Goal: Check status: Check status

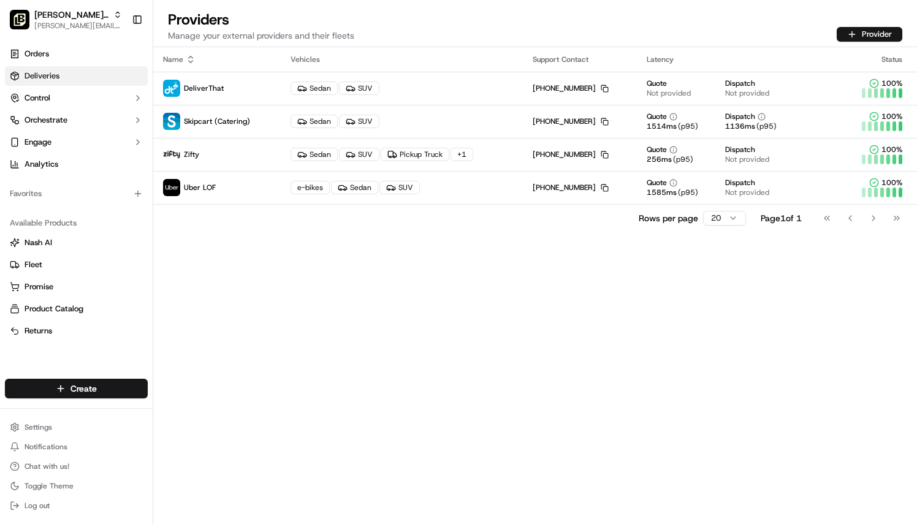
click at [31, 77] on span "Deliveries" at bounding box center [42, 75] width 35 height 11
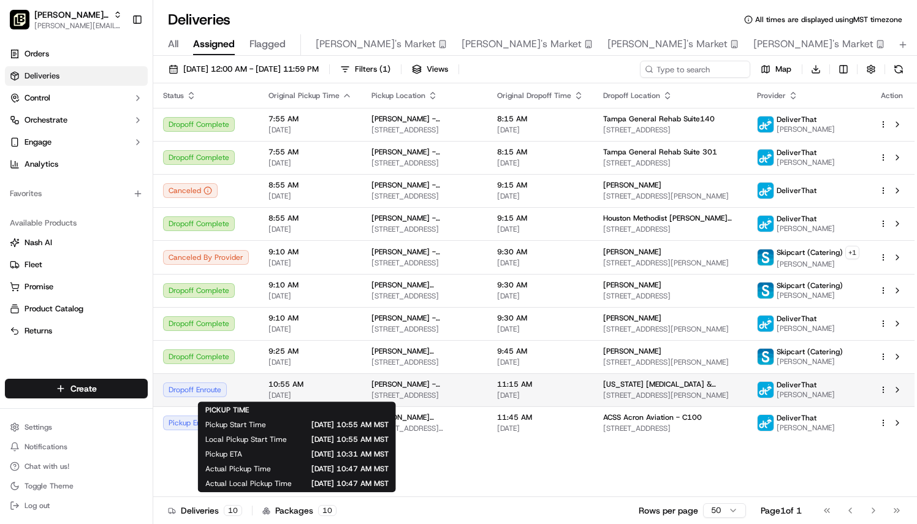
click at [332, 397] on span "[DATE]" at bounding box center [309, 395] width 83 height 10
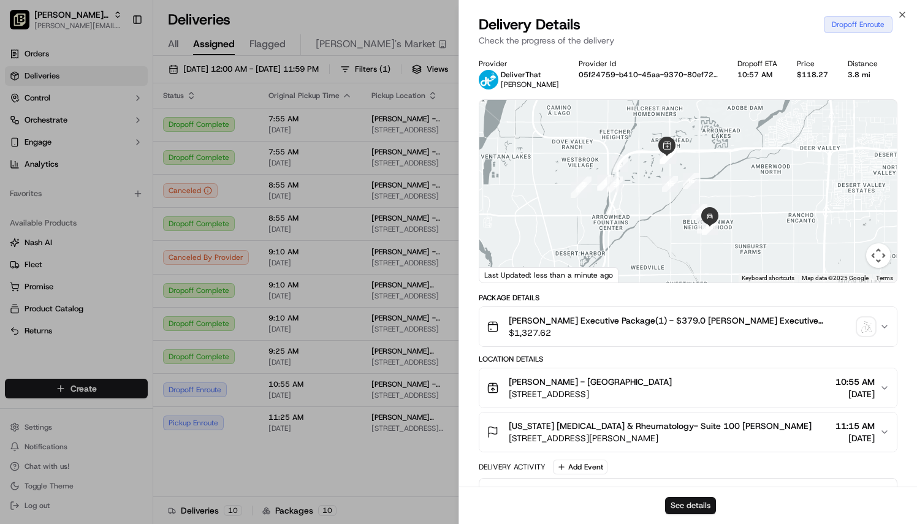
click at [686, 512] on button "See details" at bounding box center [690, 505] width 51 height 17
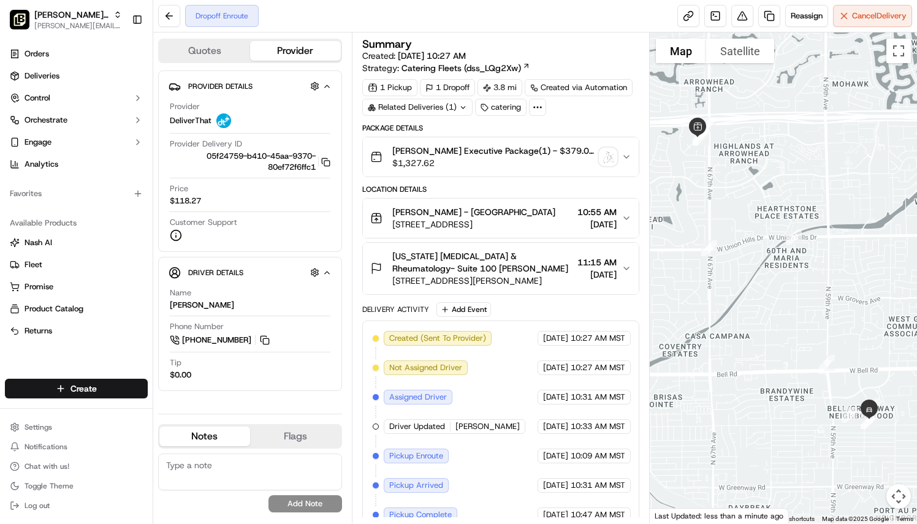
scroll to position [39, 0]
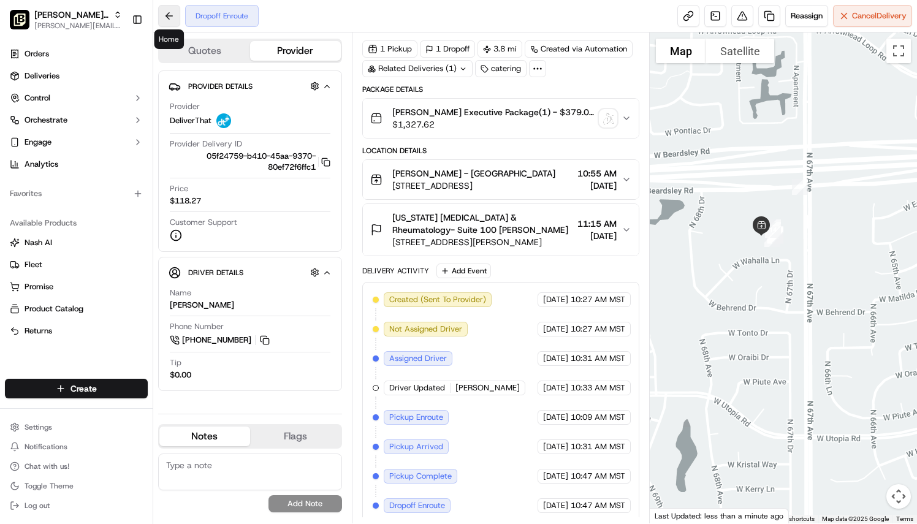
click at [164, 12] on button at bounding box center [169, 16] width 22 height 22
